Goal: Information Seeking & Learning: Compare options

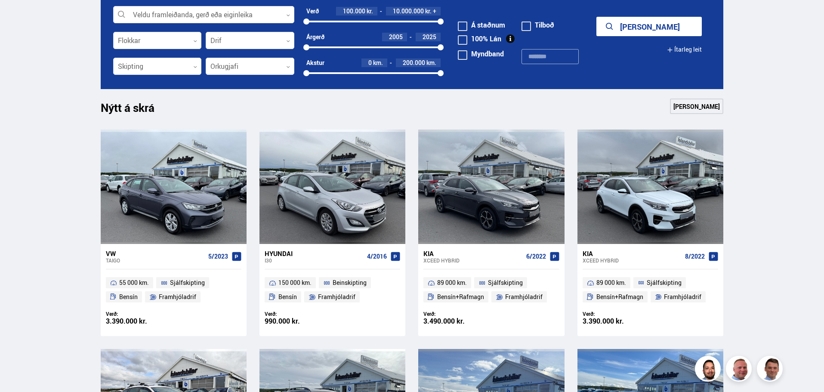
click at [589, 253] on div "Kia" at bounding box center [631, 253] width 99 height 8
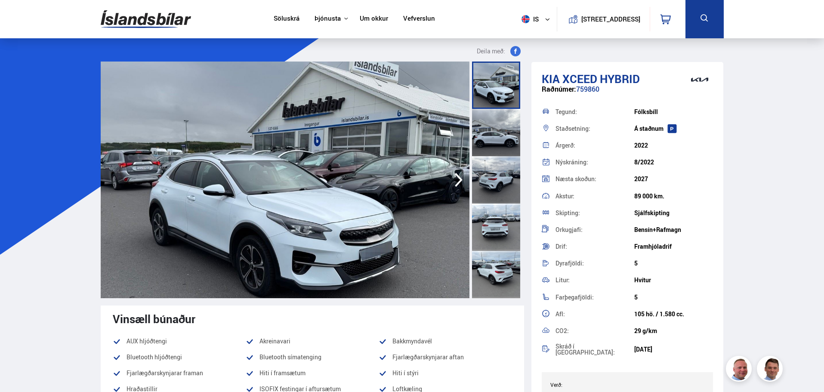
click at [458, 181] on icon "button" at bounding box center [458, 179] width 17 height 21
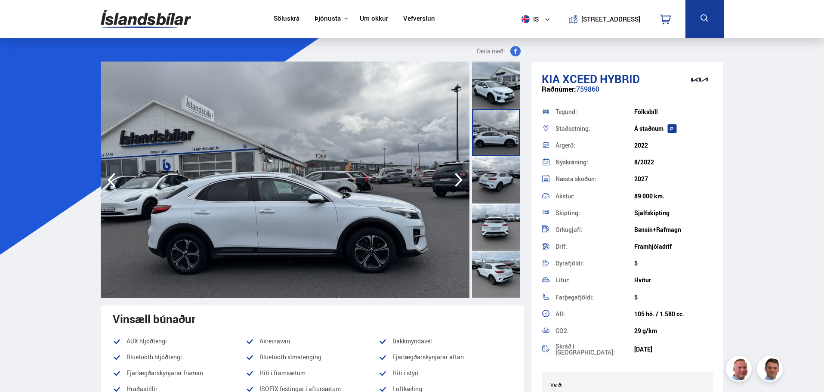
click at [458, 181] on icon "button" at bounding box center [458, 179] width 17 height 21
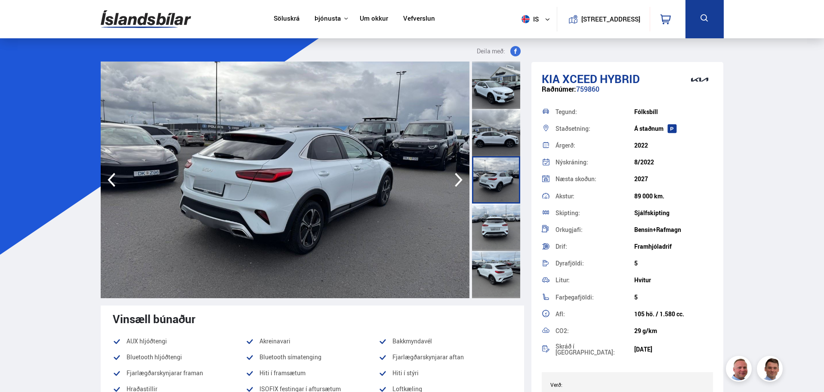
click at [458, 181] on icon "button" at bounding box center [458, 179] width 17 height 21
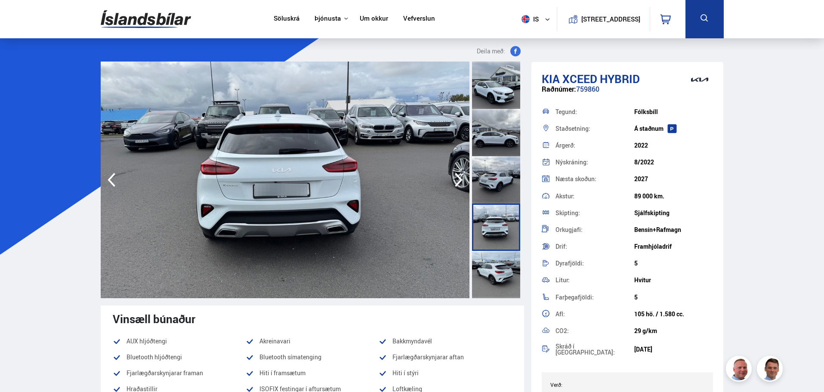
click at [458, 181] on icon "button" at bounding box center [458, 179] width 17 height 21
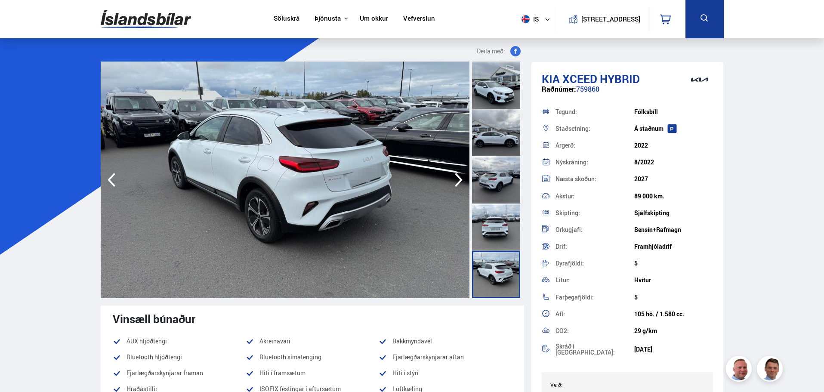
click at [458, 181] on icon "button" at bounding box center [458, 179] width 17 height 21
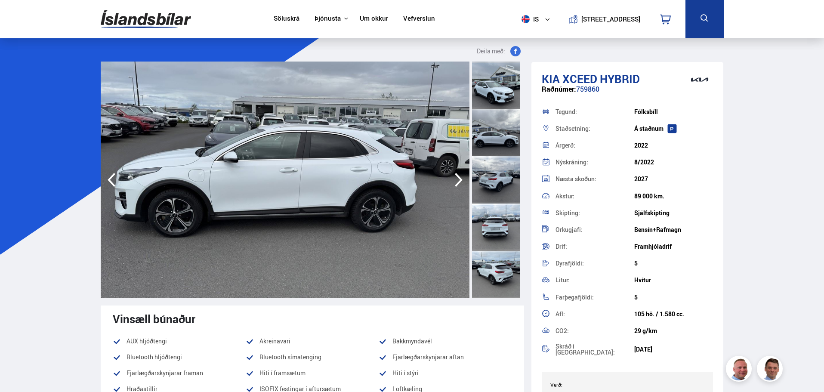
click at [458, 181] on icon "button" at bounding box center [458, 179] width 17 height 21
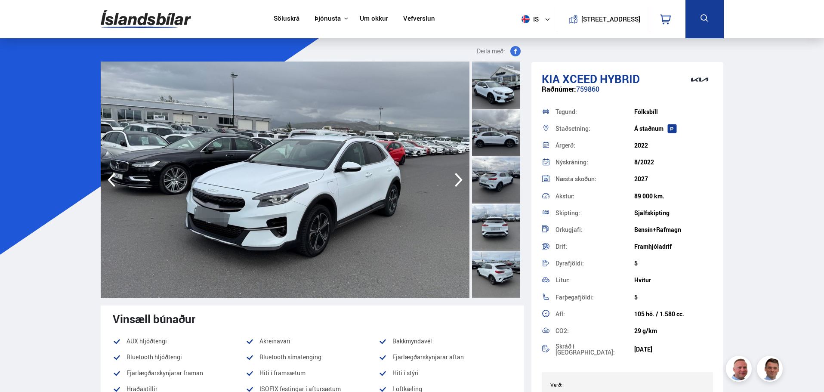
click at [458, 181] on icon "button" at bounding box center [458, 179] width 17 height 21
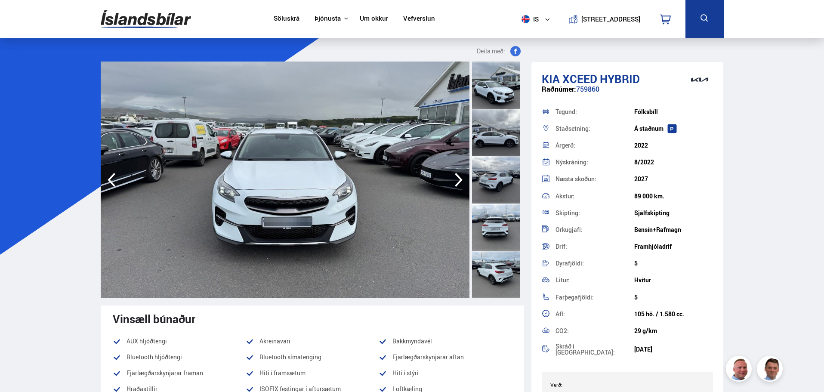
click at [458, 181] on icon "button" at bounding box center [458, 179] width 17 height 21
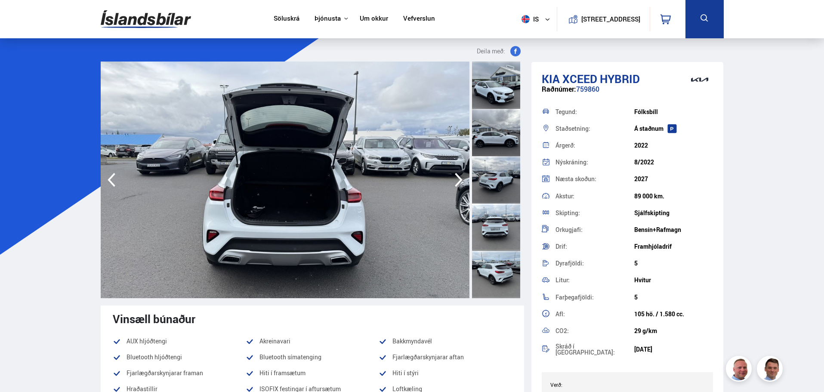
click at [458, 181] on icon "button" at bounding box center [458, 179] width 17 height 21
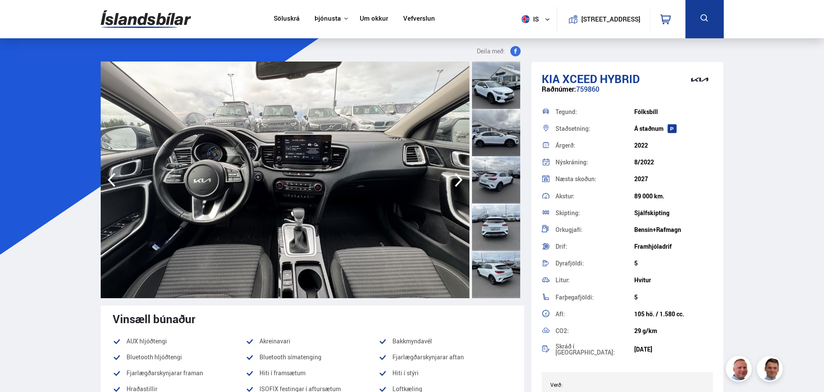
click at [458, 181] on icon "button" at bounding box center [458, 179] width 17 height 21
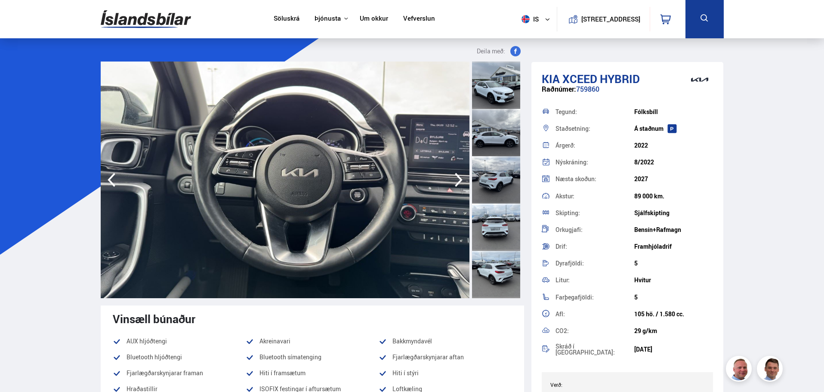
click at [458, 181] on icon "button" at bounding box center [458, 179] width 17 height 21
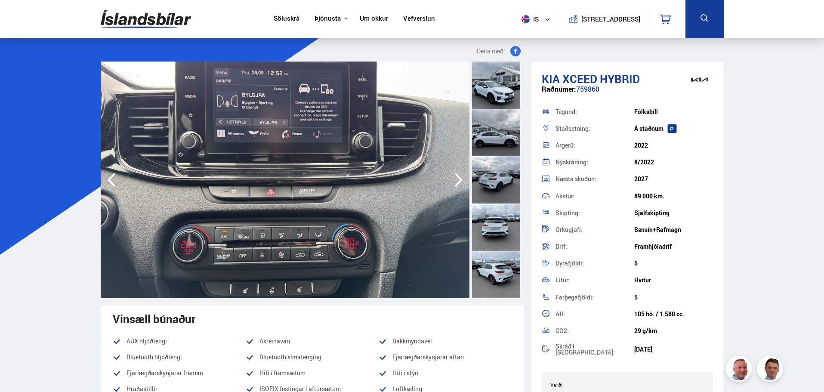
click at [458, 181] on icon "button" at bounding box center [458, 179] width 17 height 21
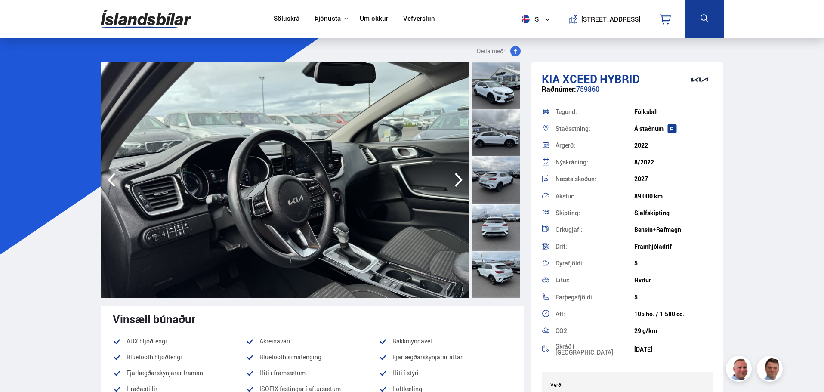
click at [458, 181] on icon "button" at bounding box center [458, 179] width 17 height 21
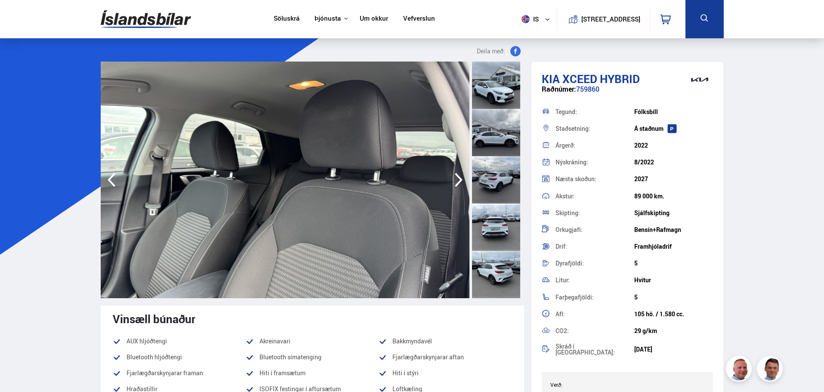
click at [458, 181] on icon "button" at bounding box center [458, 179] width 17 height 21
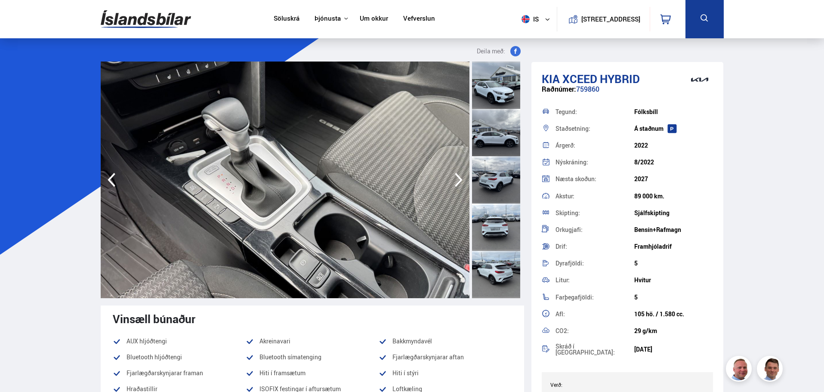
click at [458, 181] on icon "button" at bounding box center [458, 179] width 17 height 21
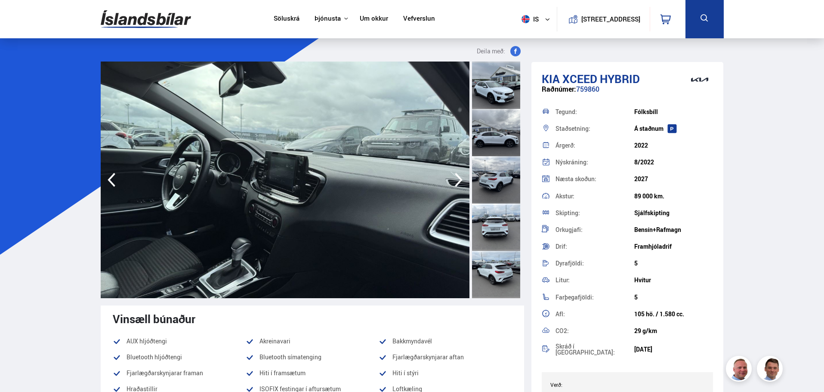
click at [458, 181] on icon "button" at bounding box center [458, 179] width 17 height 21
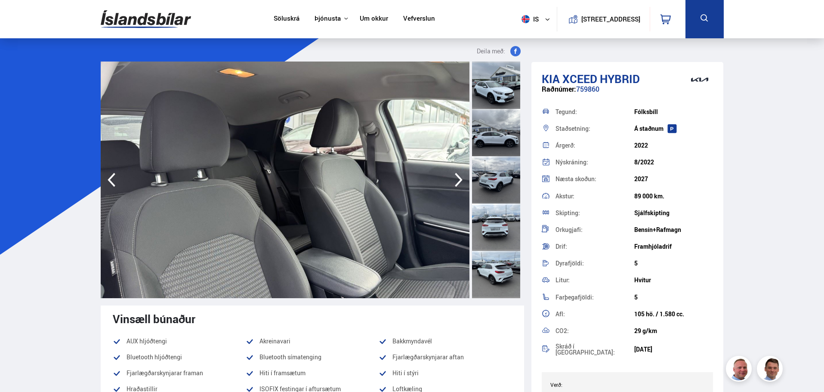
click at [458, 181] on icon "button" at bounding box center [458, 179] width 17 height 21
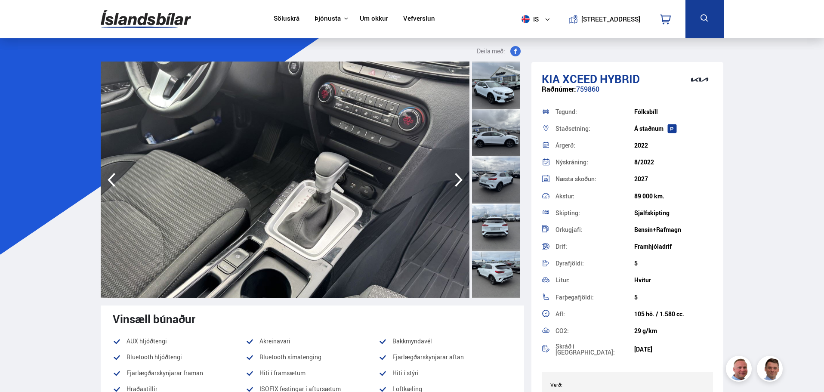
click at [458, 181] on icon "button" at bounding box center [458, 179] width 17 height 21
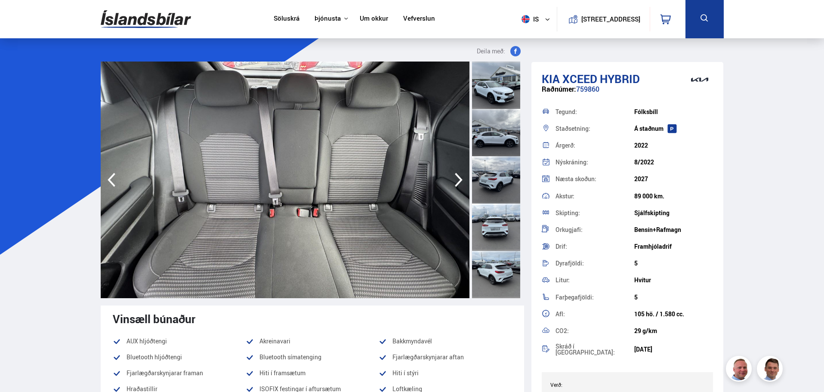
click at [458, 181] on icon "button" at bounding box center [458, 179] width 17 height 21
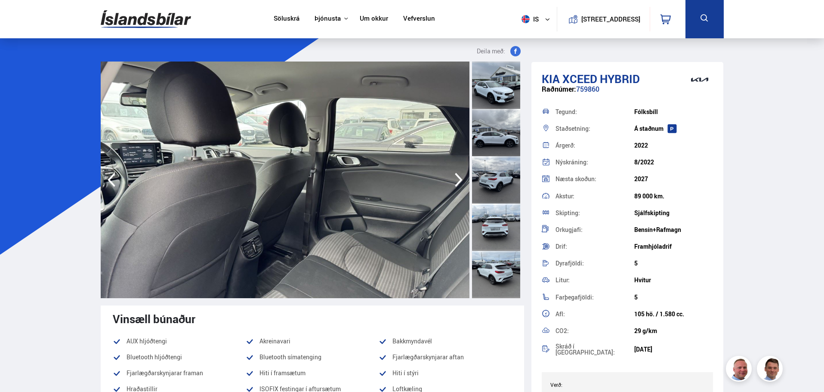
click at [458, 181] on icon "button" at bounding box center [458, 179] width 17 height 21
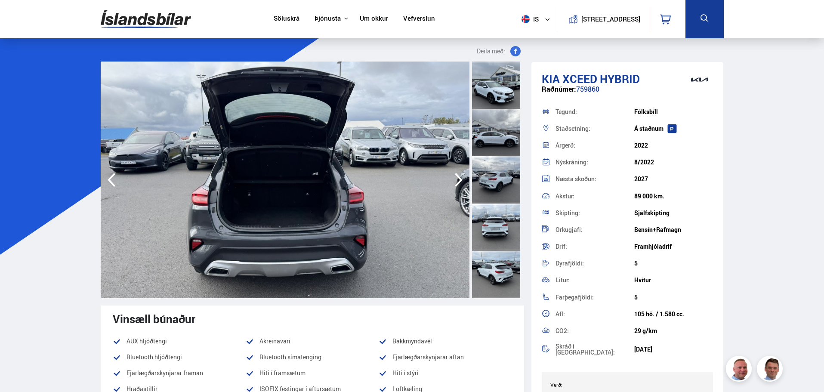
click at [458, 181] on icon "button" at bounding box center [458, 179] width 17 height 21
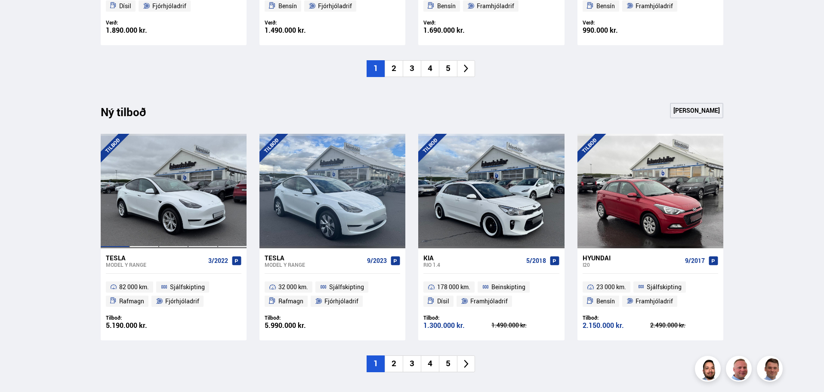
scroll to position [817, 0]
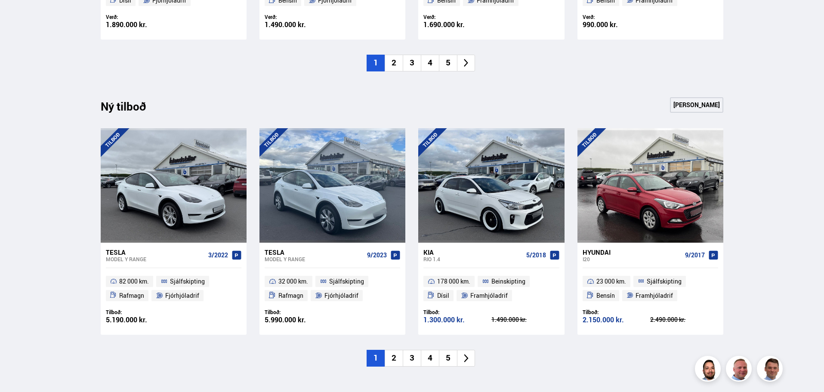
drag, startPoint x: 696, startPoint y: 106, endPoint x: 654, endPoint y: 107, distance: 42.6
click at [696, 106] on link "[PERSON_NAME]" at bounding box center [696, 104] width 53 height 15
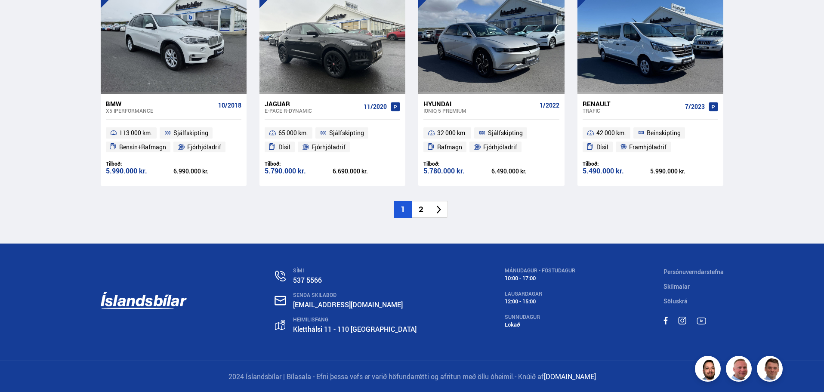
scroll to position [1321, 0]
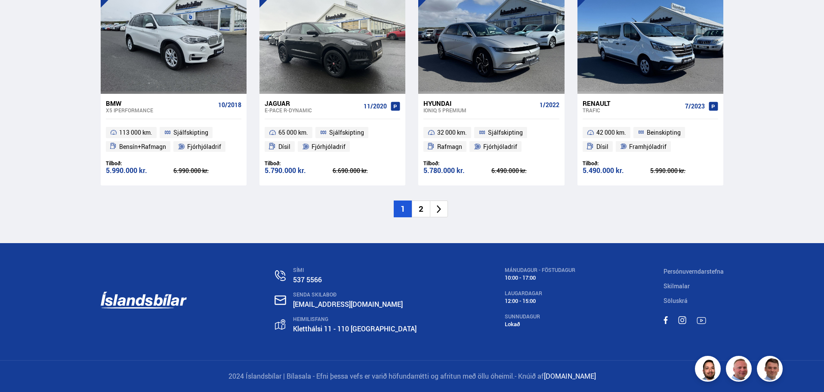
click at [421, 206] on li "2" at bounding box center [421, 208] width 18 height 17
